Goal: Transaction & Acquisition: Download file/media

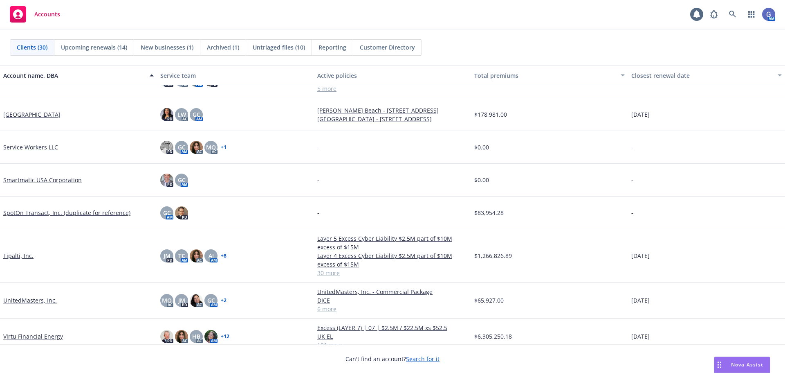
scroll to position [613, 0]
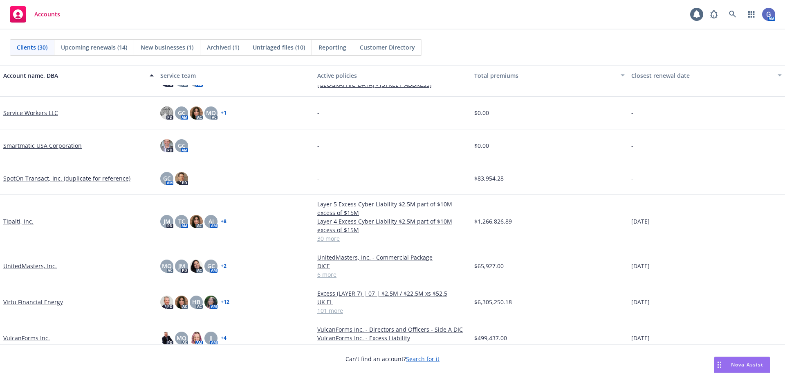
click at [14, 222] on link "Tipalti, Inc." at bounding box center [18, 221] width 30 height 9
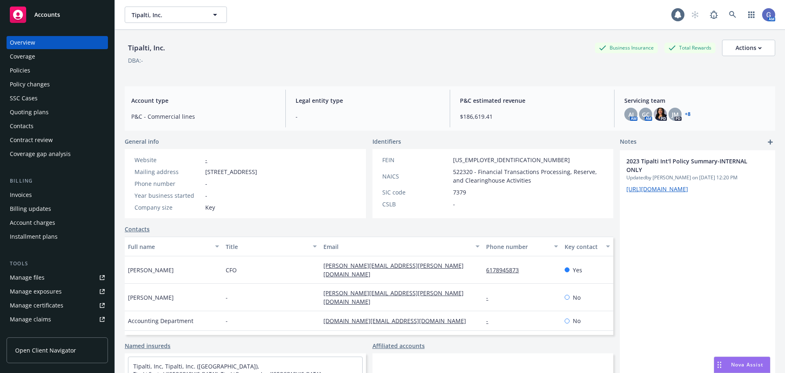
click at [17, 70] on div "Policies" at bounding box center [20, 70] width 20 height 13
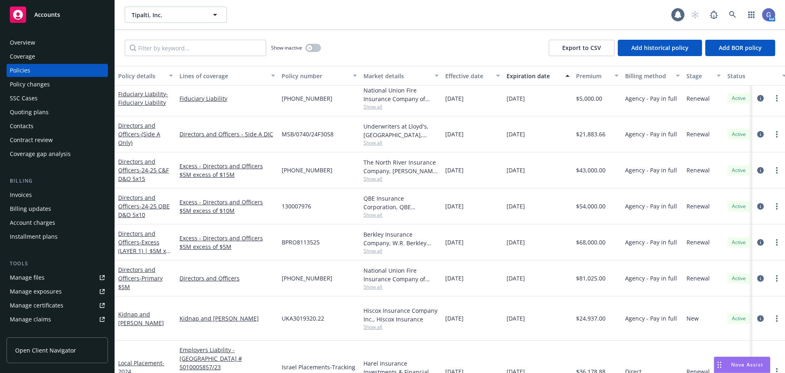
scroll to position [812, 0]
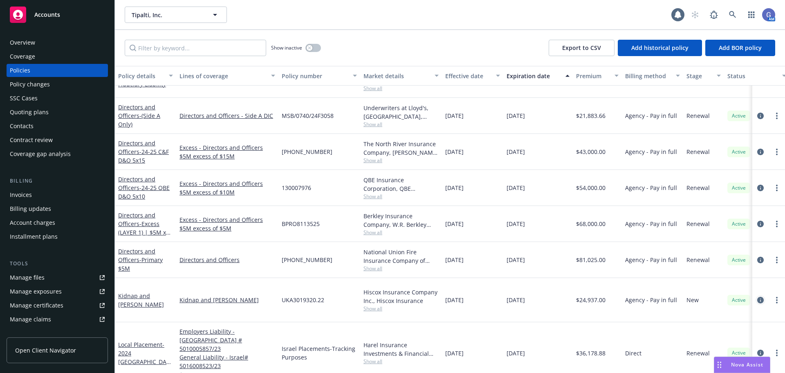
click at [757, 297] on icon "circleInformation" at bounding box center [760, 300] width 7 height 7
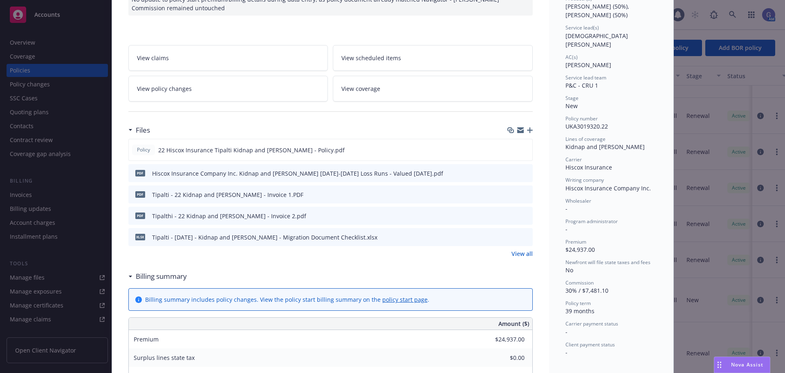
scroll to position [123, 0]
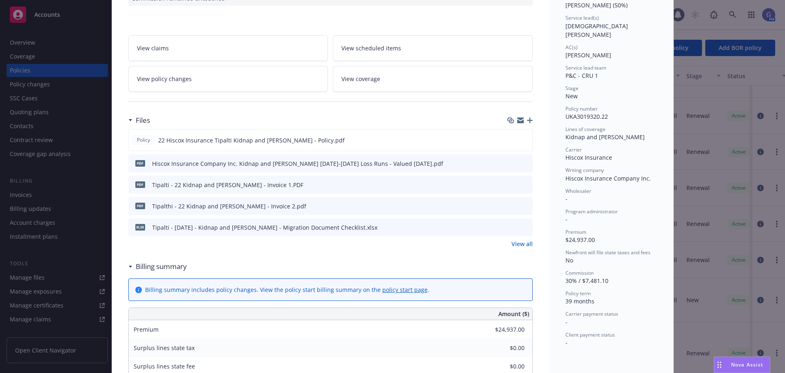
click at [523, 245] on link "View all" at bounding box center [522, 243] width 21 height 9
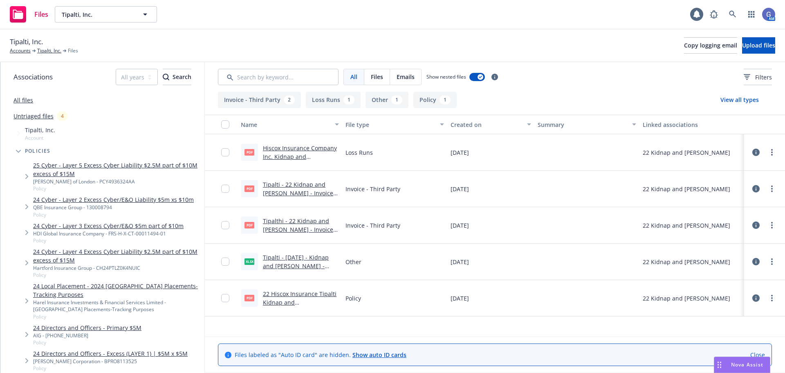
click at [320, 149] on link "Hiscox Insurance Company Inc. Kidnap and [PERSON_NAME] [DATE]-[DATE] Loss Runs …" at bounding box center [300, 165] width 74 height 42
click at [48, 49] on link "Tipalti, Inc." at bounding box center [49, 50] width 24 height 7
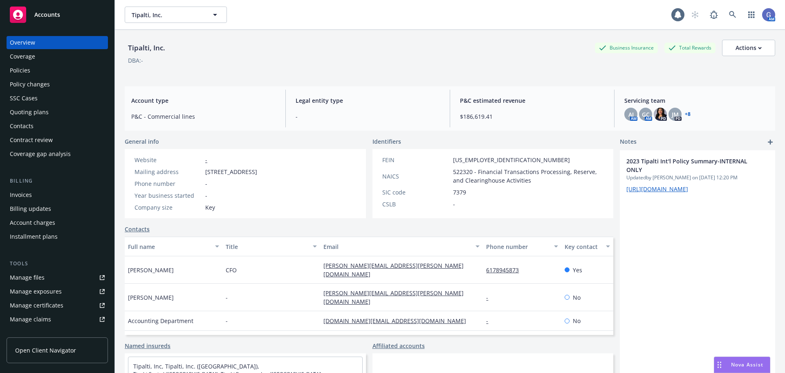
click at [18, 69] on div "Policies" at bounding box center [20, 70] width 20 height 13
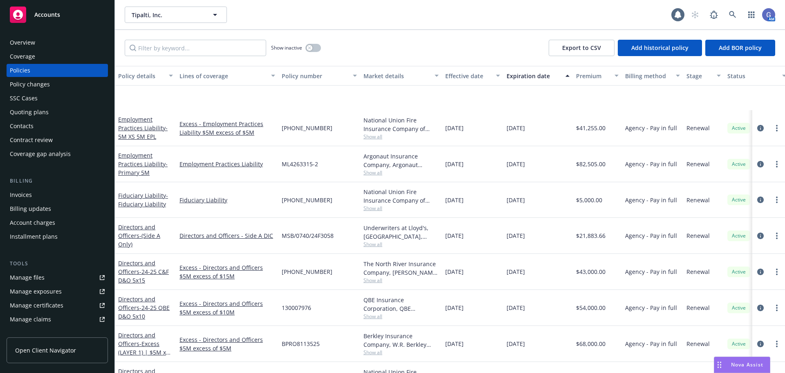
scroll to position [812, 0]
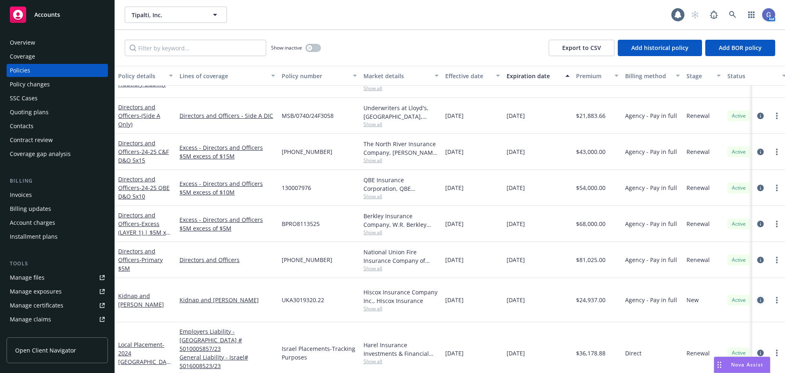
click at [757, 297] on icon "circleInformation" at bounding box center [760, 300] width 7 height 7
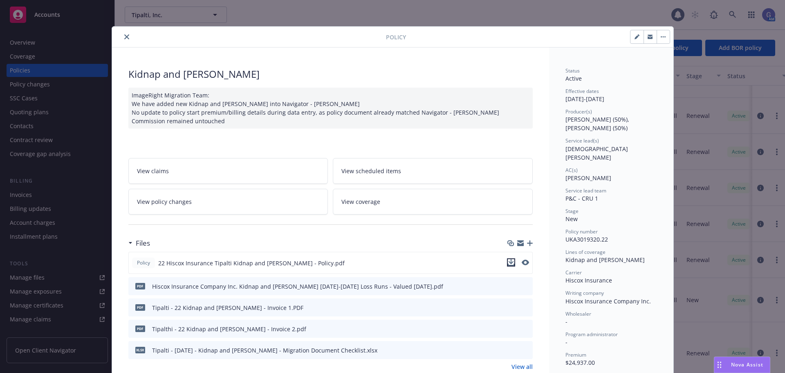
click at [509, 263] on icon "download file" at bounding box center [511, 262] width 7 height 7
click at [509, 306] on icon "download file" at bounding box center [511, 305] width 5 height 5
click at [510, 328] on icon "download file" at bounding box center [511, 327] width 5 height 5
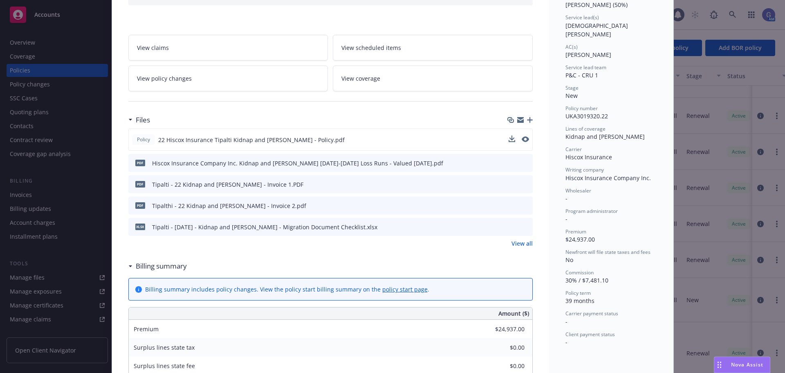
scroll to position [123, 0]
click at [510, 226] on icon "download file" at bounding box center [511, 225] width 5 height 5
